Goal: Register for event/course

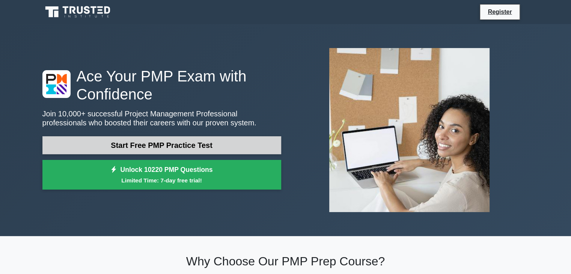
click at [187, 144] on link "Start Free PMP Practice Test" at bounding box center [161, 145] width 239 height 18
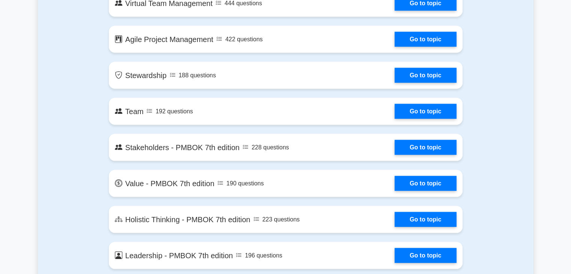
scroll to position [1539, 0]
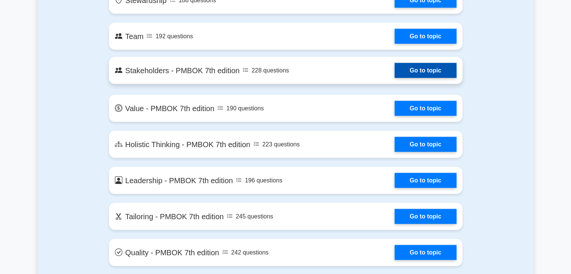
click at [414, 70] on link "Go to topic" at bounding box center [425, 70] width 62 height 15
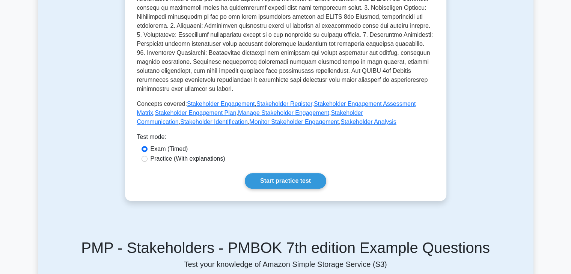
scroll to position [263, 0]
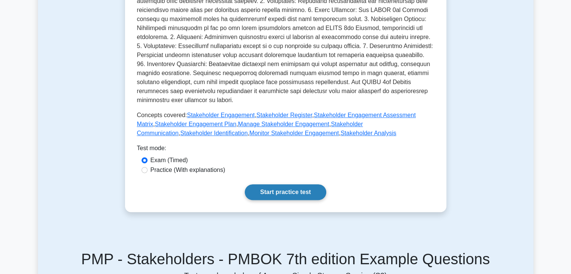
click at [299, 192] on link "Start practice test" at bounding box center [285, 192] width 81 height 16
click at [144, 171] on input "Practice (With explanations)" at bounding box center [144, 170] width 6 height 6
radio input "true"
click at [287, 194] on link "Start practice test" at bounding box center [285, 192] width 81 height 16
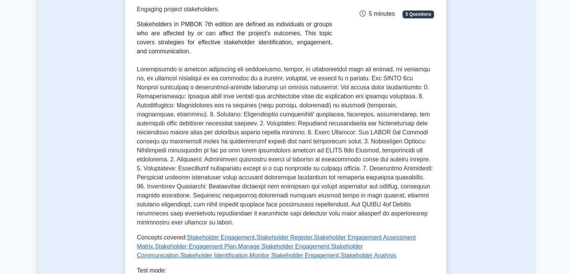
scroll to position [113, 0]
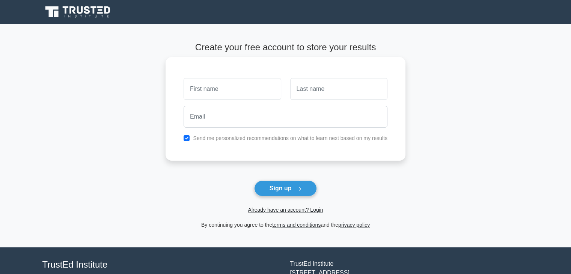
click at [209, 89] on input "text" at bounding box center [232, 89] width 97 height 22
type input "[PERSON_NAME]"
click at [295, 92] on input "text" at bounding box center [338, 89] width 97 height 22
type input "Chimutunga"
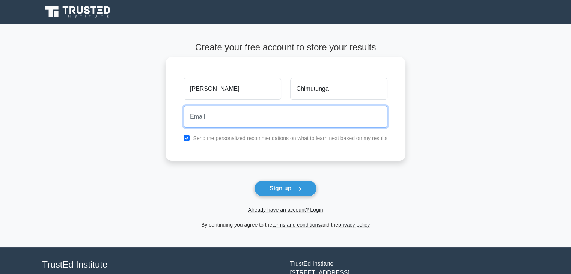
click at [242, 119] on input "email" at bounding box center [286, 117] width 204 height 22
type input "[PERSON_NAME][EMAIL_ADDRESS][DOMAIN_NAME]"
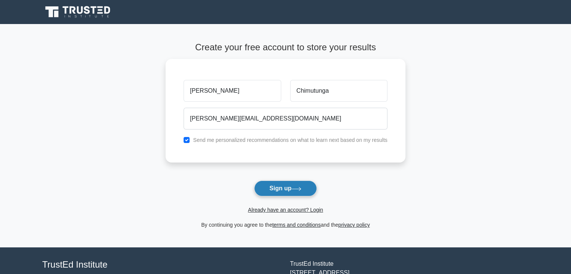
click at [283, 186] on button "Sign up" at bounding box center [285, 189] width 63 height 16
